Goal: Task Accomplishment & Management: Manage account settings

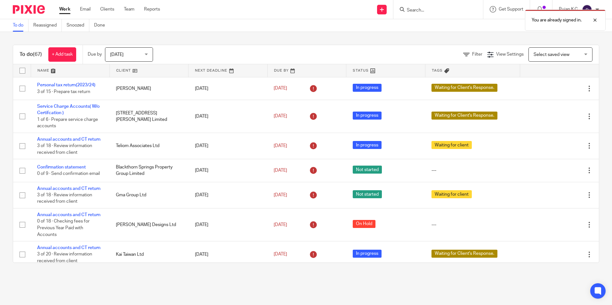
click at [420, 6] on form at bounding box center [440, 9] width 68 height 8
click at [414, 9] on div "You are already signed in." at bounding box center [455, 18] width 299 height 24
click at [414, 11] on div "You are already signed in." at bounding box center [455, 18] width 299 height 24
click at [412, 11] on div "You are already signed in." at bounding box center [455, 18] width 299 height 24
click at [416, 11] on input "Search" at bounding box center [435, 11] width 58 height 6
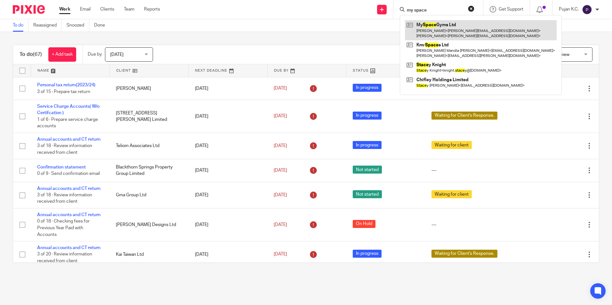
type input "my space"
click at [433, 38] on link at bounding box center [481, 30] width 152 height 20
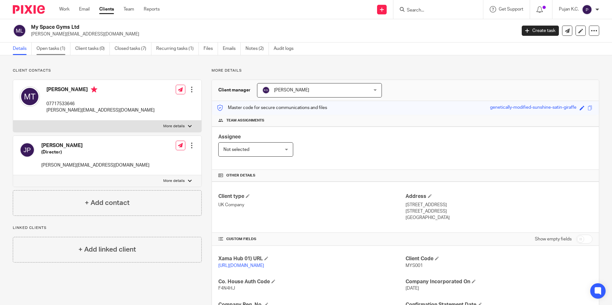
click at [46, 51] on link "Open tasks (1)" at bounding box center [53, 49] width 34 height 12
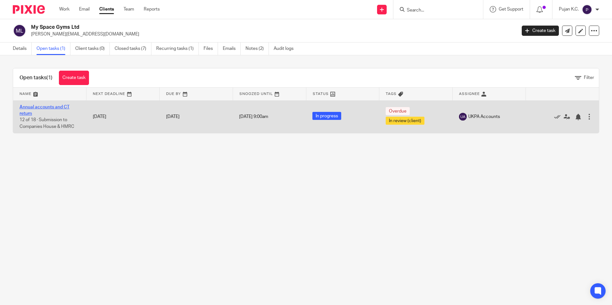
click at [45, 108] on link "Annual accounts and CT return" at bounding box center [45, 110] width 50 height 11
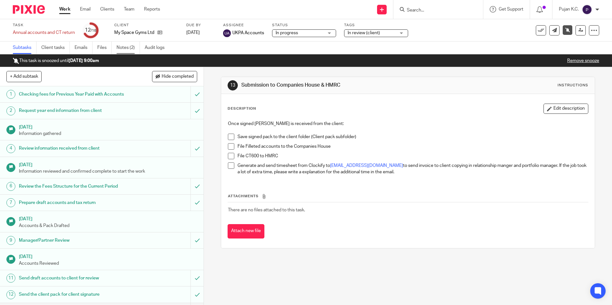
click at [130, 45] on link "Notes (2)" at bounding box center [127, 48] width 23 height 12
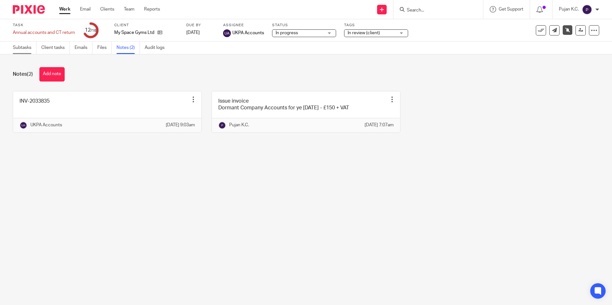
click at [28, 47] on link "Subtasks" at bounding box center [25, 48] width 24 height 12
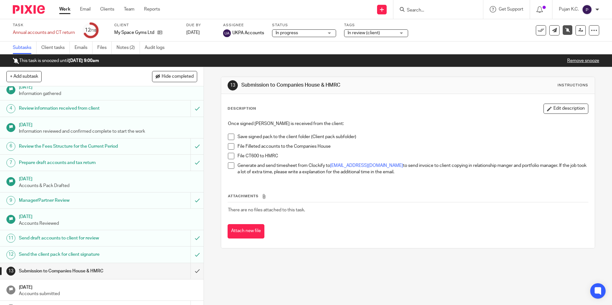
scroll to position [37, 0]
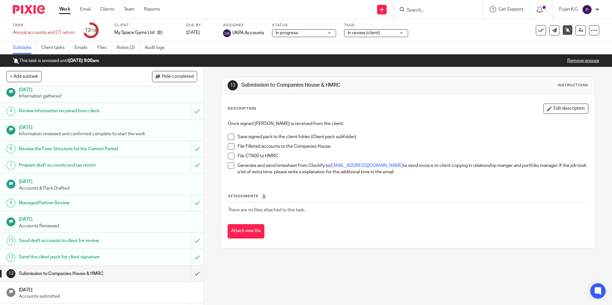
click at [457, 13] on input "Search" at bounding box center [435, 11] width 58 height 6
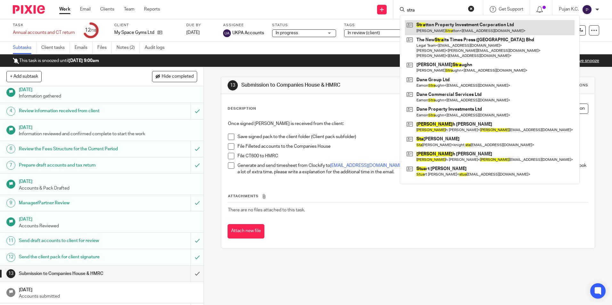
type input "stra"
click at [452, 27] on link at bounding box center [490, 27] width 170 height 15
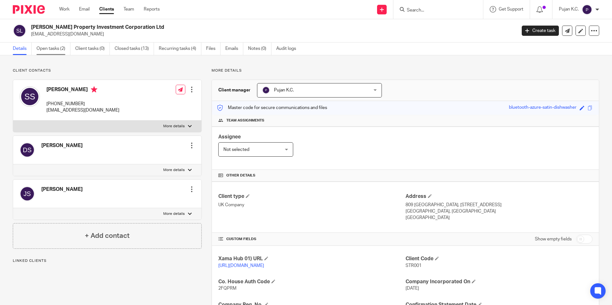
click at [49, 46] on link "Open tasks (2)" at bounding box center [53, 49] width 34 height 12
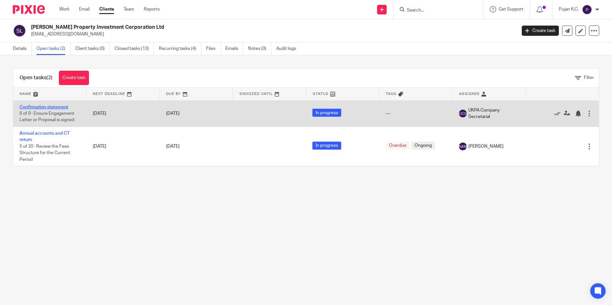
click at [68, 108] on link "Confirmation statement" at bounding box center [44, 107] width 49 height 4
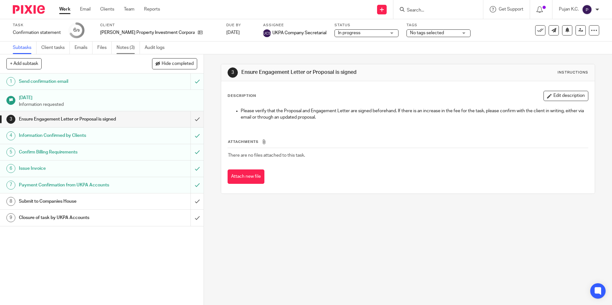
click at [117, 48] on link "Notes (3)" at bounding box center [127, 48] width 23 height 12
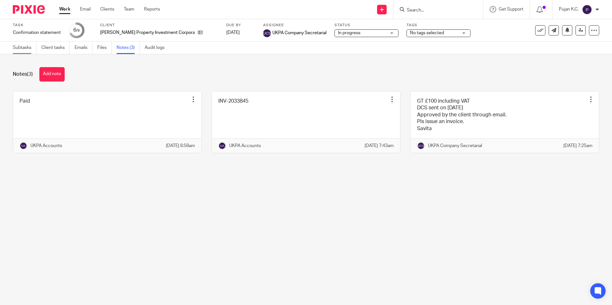
click at [27, 47] on link "Subtasks" at bounding box center [25, 48] width 24 height 12
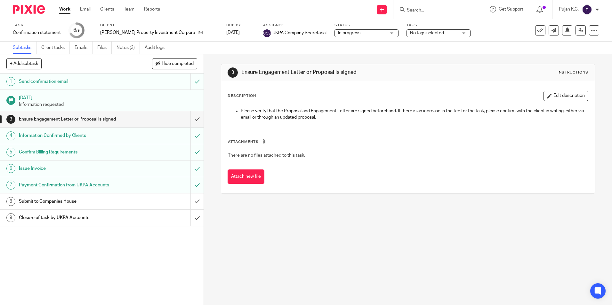
click at [428, 8] on input "Search" at bounding box center [435, 11] width 58 height 6
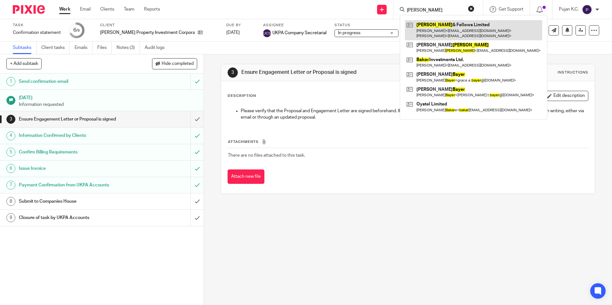
type input "[PERSON_NAME]"
click at [433, 32] on link at bounding box center [473, 30] width 137 height 20
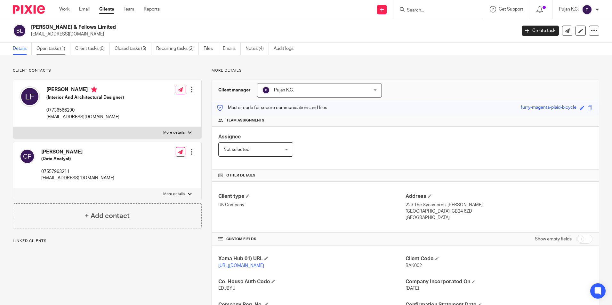
click at [60, 49] on link "Open tasks (1)" at bounding box center [53, 49] width 34 height 12
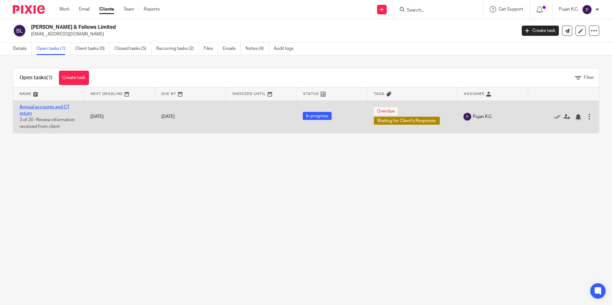
click at [60, 108] on link "Annual accounts and CT return" at bounding box center [45, 110] width 50 height 11
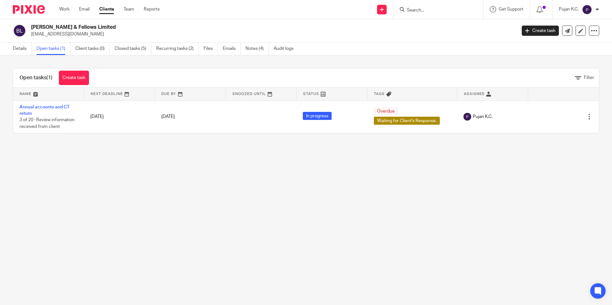
click at [21, 51] on link "Details" at bounding box center [22, 49] width 19 height 12
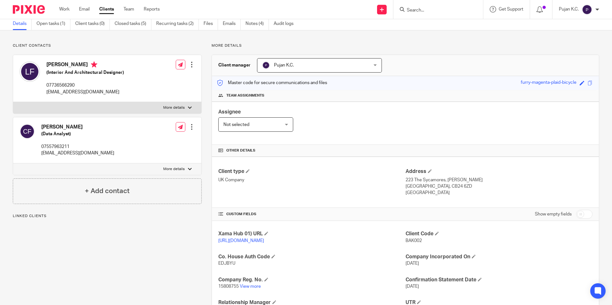
scroll to position [64, 0]
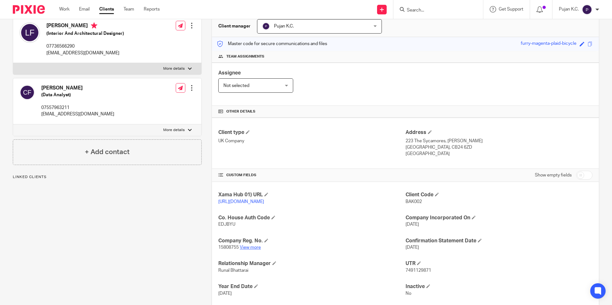
click at [248, 250] on link "View more" at bounding box center [250, 247] width 21 height 4
click at [432, 12] on input "Search" at bounding box center [435, 11] width 58 height 6
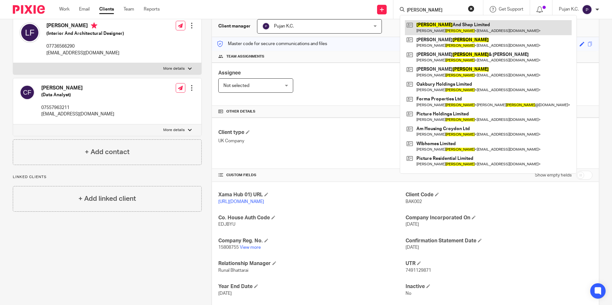
type input "butler"
click at [435, 30] on link at bounding box center [488, 27] width 167 height 15
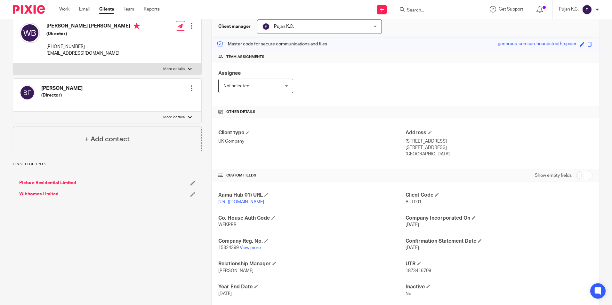
scroll to position [64, 0]
click at [247, 250] on link "View more" at bounding box center [250, 247] width 21 height 4
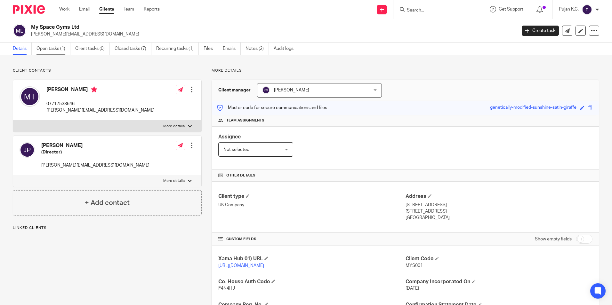
click at [57, 46] on link "Open tasks (1)" at bounding box center [53, 49] width 34 height 12
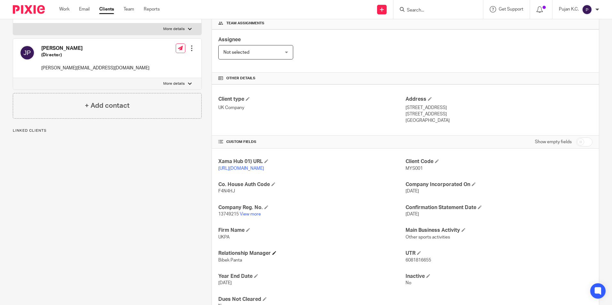
scroll to position [128, 0]
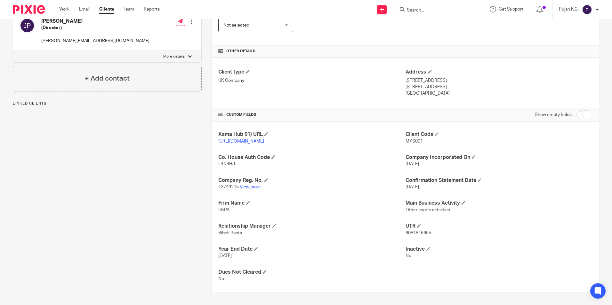
click at [242, 189] on link "View more" at bounding box center [250, 187] width 21 height 4
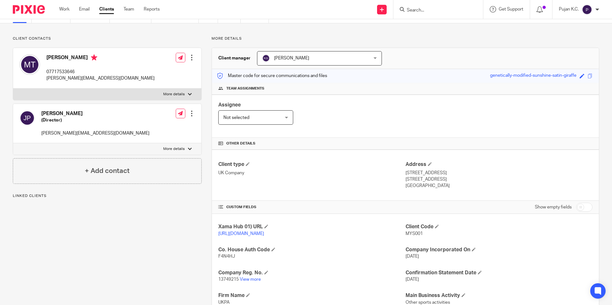
scroll to position [0, 0]
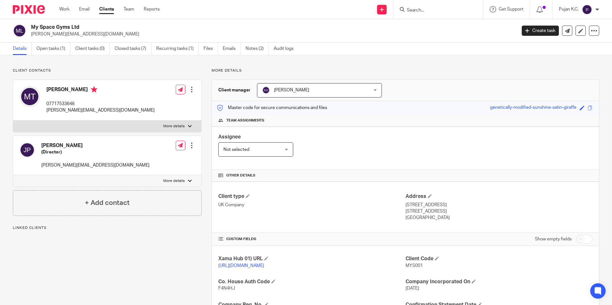
click at [49, 42] on div "My Space Gyms Ltd michael@lpplproperty.com Create task Update from Companies Ho…" at bounding box center [306, 30] width 612 height 23
click at [49, 45] on link "Open tasks (1)" at bounding box center [53, 49] width 34 height 12
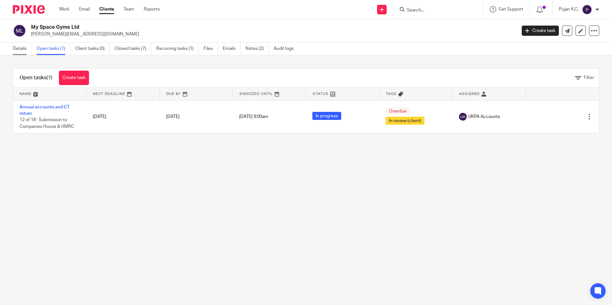
click at [23, 49] on link "Details" at bounding box center [22, 49] width 19 height 12
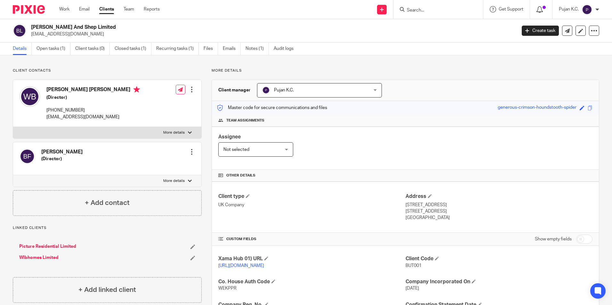
scroll to position [64, 0]
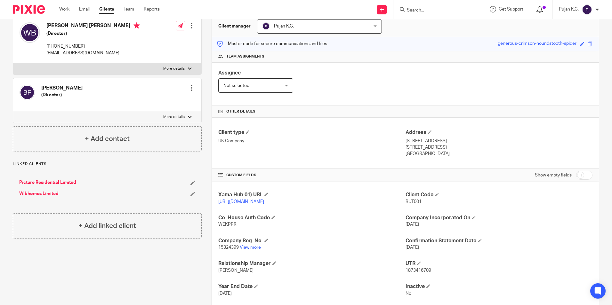
click at [542, 11] on icon at bounding box center [539, 9] width 6 height 6
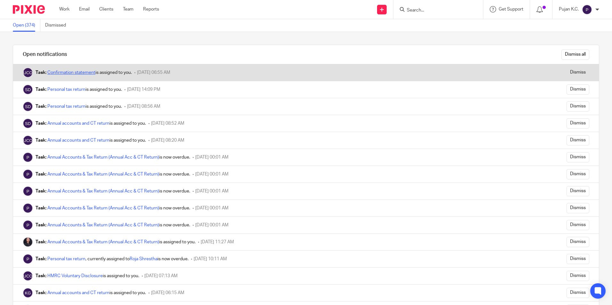
click at [71, 72] on link "Confirmation statement" at bounding box center [71, 72] width 48 height 4
click at [71, 74] on link "Confirmation statement" at bounding box center [71, 72] width 48 height 4
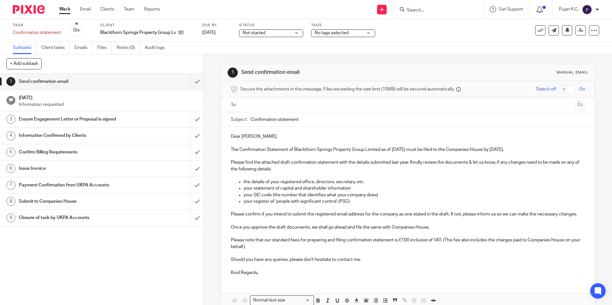
click at [538, 9] on icon at bounding box center [539, 9] width 6 height 6
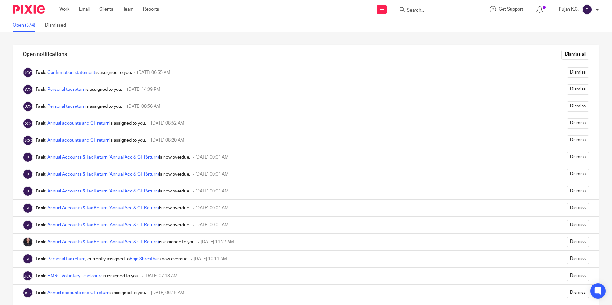
click at [25, 6] on img at bounding box center [29, 9] width 32 height 9
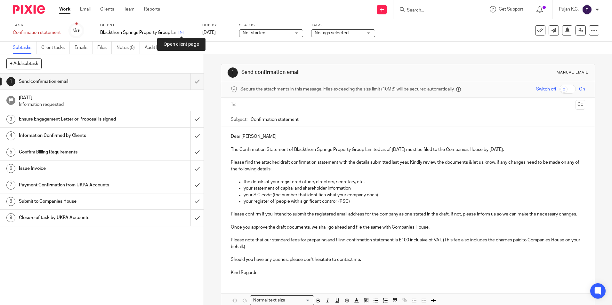
click at [180, 33] on icon at bounding box center [181, 32] width 5 height 5
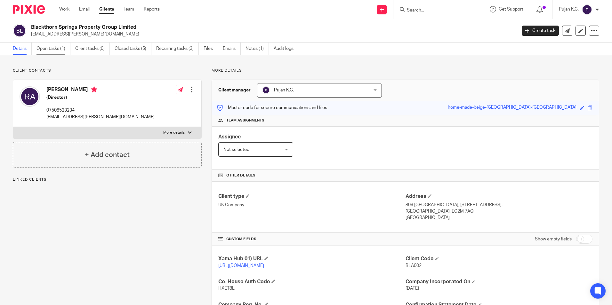
click at [50, 50] on link "Open tasks (1)" at bounding box center [53, 49] width 34 height 12
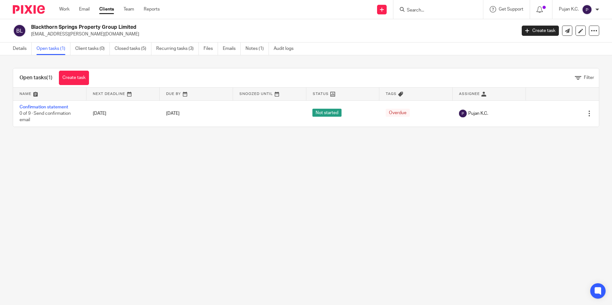
click at [263, 191] on main "Blackthorn Springs Property Group Limited [EMAIL_ADDRESS][PERSON_NAME][DOMAIN_N…" at bounding box center [306, 152] width 612 height 305
